Goal: Transaction & Acquisition: Subscribe to service/newsletter

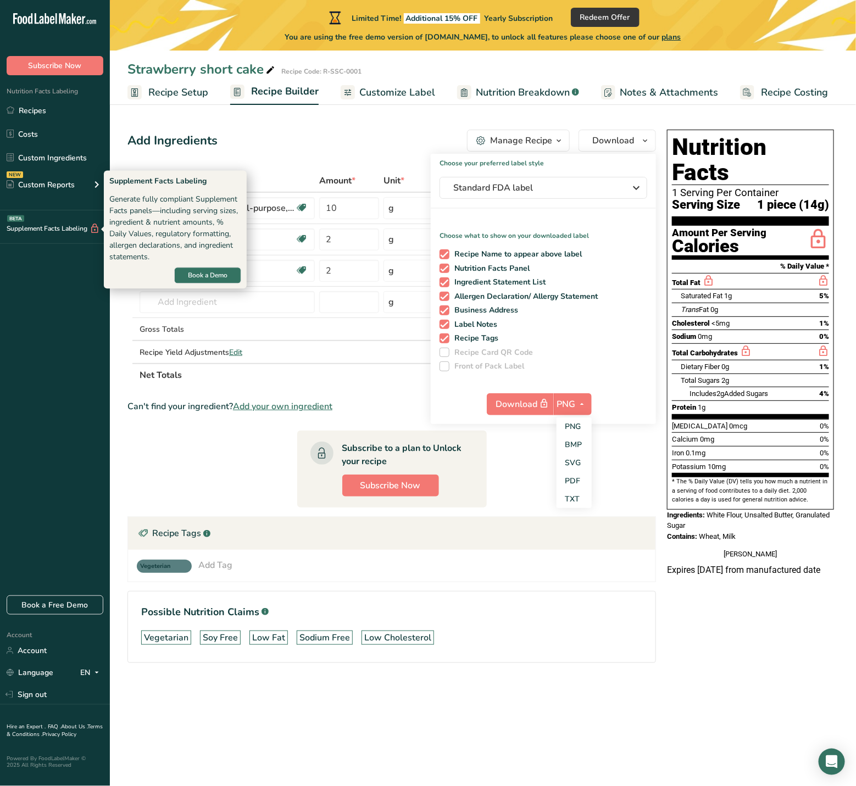
click at [54, 228] on div "Supplement Facts Labeling BETA" at bounding box center [50, 229] width 100 height 12
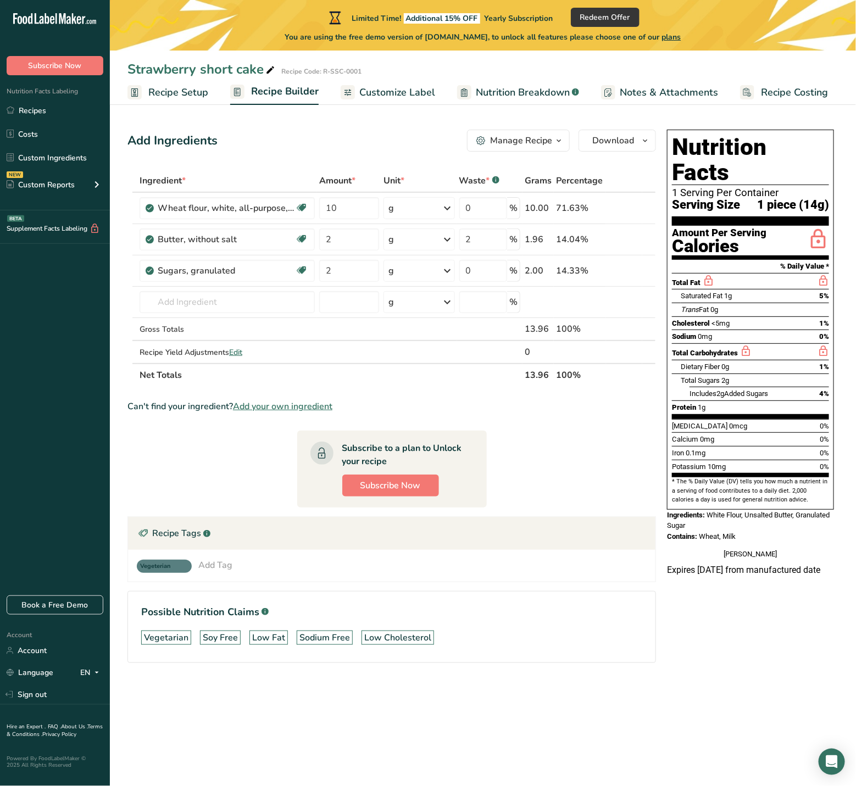
click at [10, 219] on div "BETA" at bounding box center [15, 218] width 17 height 7
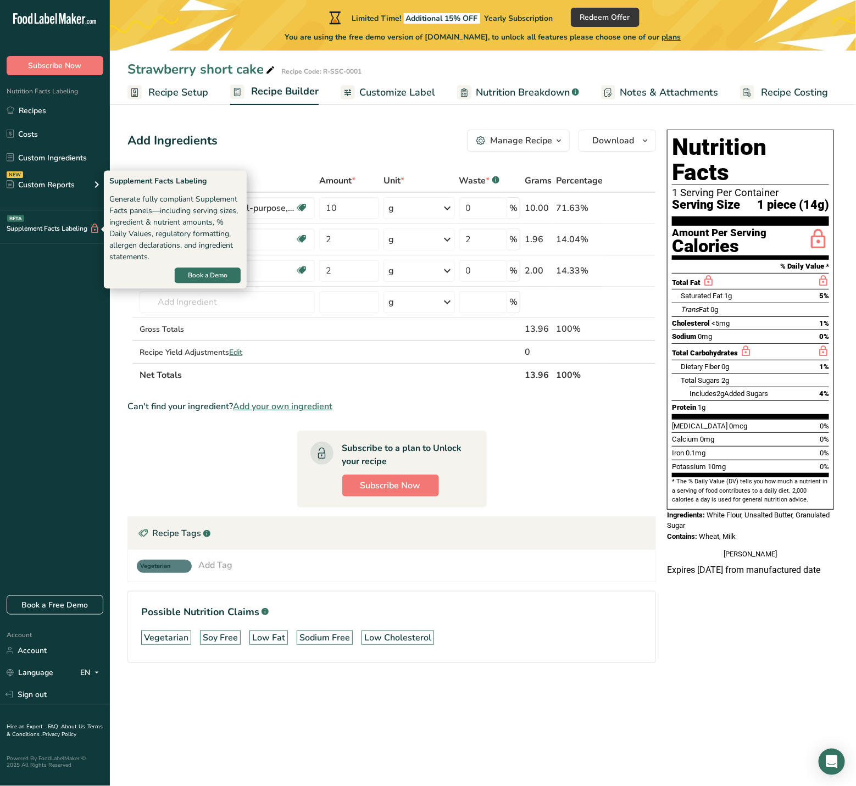
click at [16, 234] on div "Supplement Facts Labeling BETA" at bounding box center [50, 229] width 100 height 12
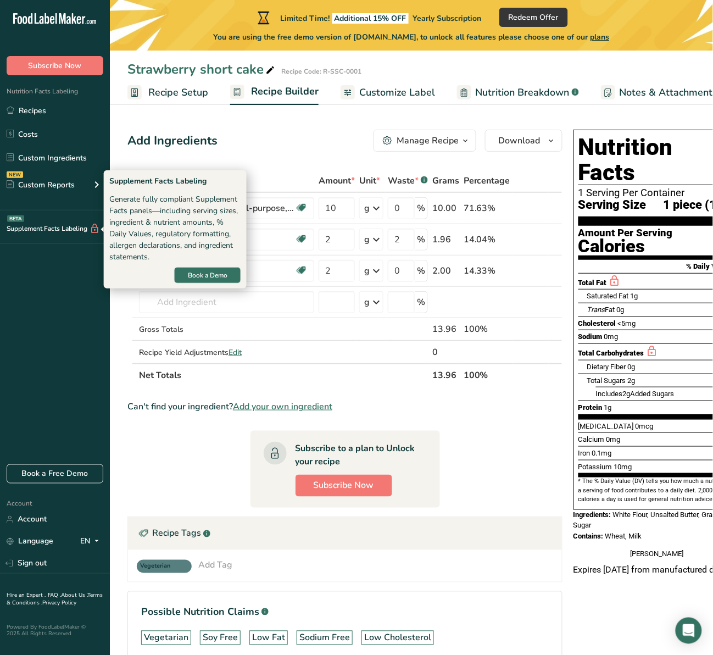
click at [59, 231] on div "Supplement Facts Labeling BETA" at bounding box center [50, 229] width 100 height 12
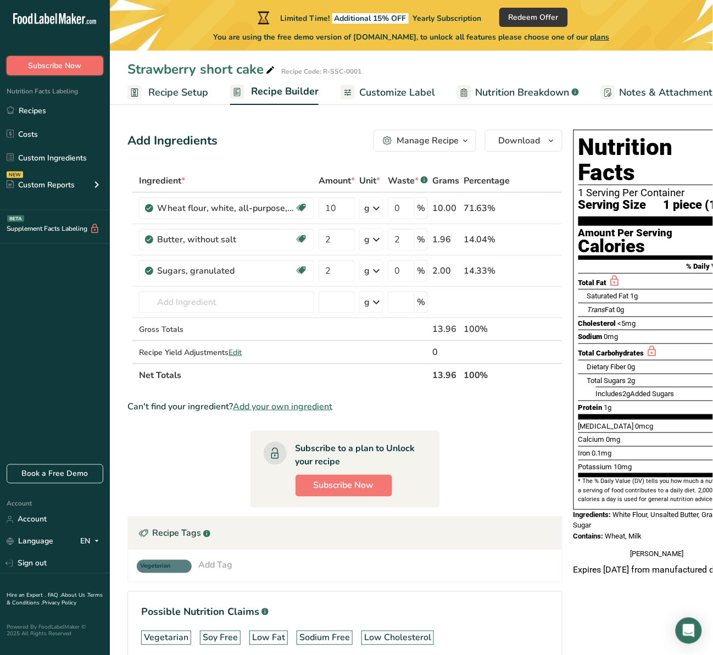
click at [61, 62] on span "Subscribe Now" at bounding box center [55, 66] width 53 height 12
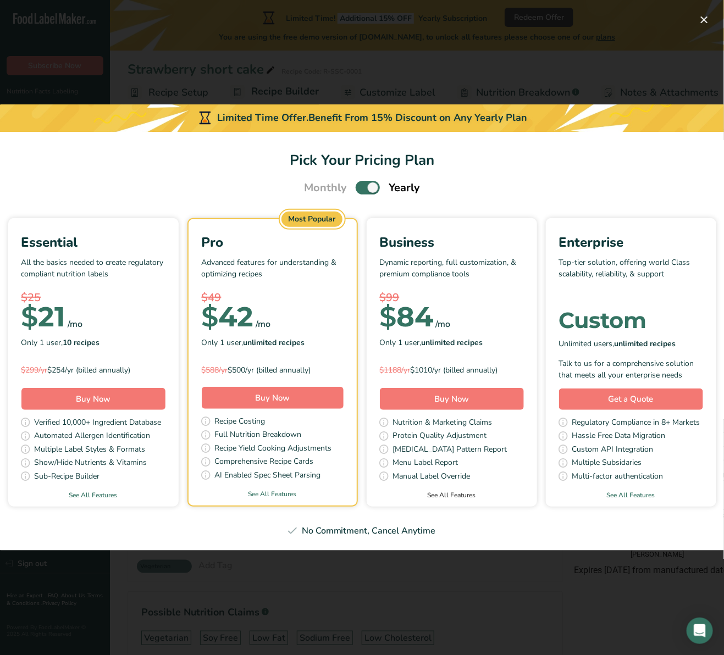
click at [449, 496] on link "See All Features" at bounding box center [452, 495] width 170 height 10
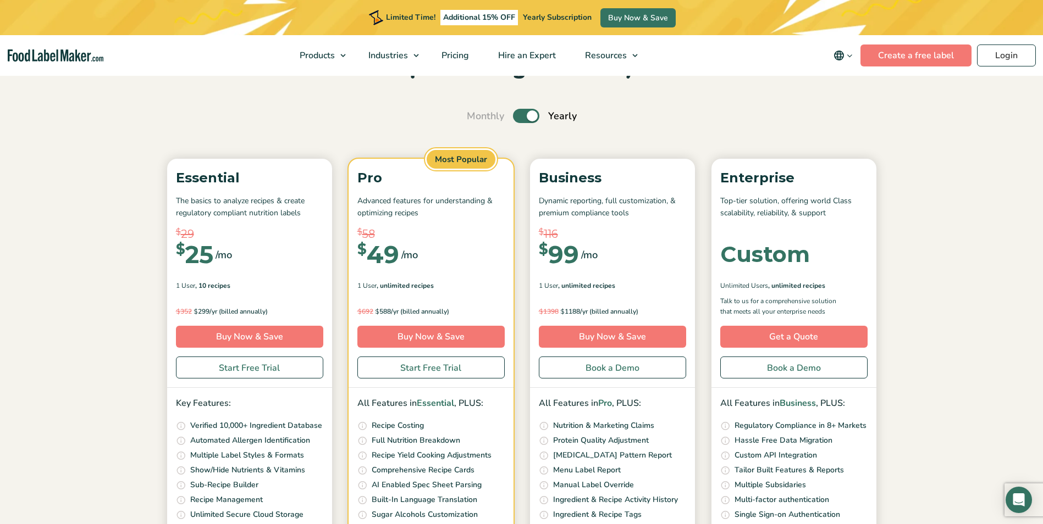
scroll to position [55, 0]
